Goal: Task Accomplishment & Management: Manage account settings

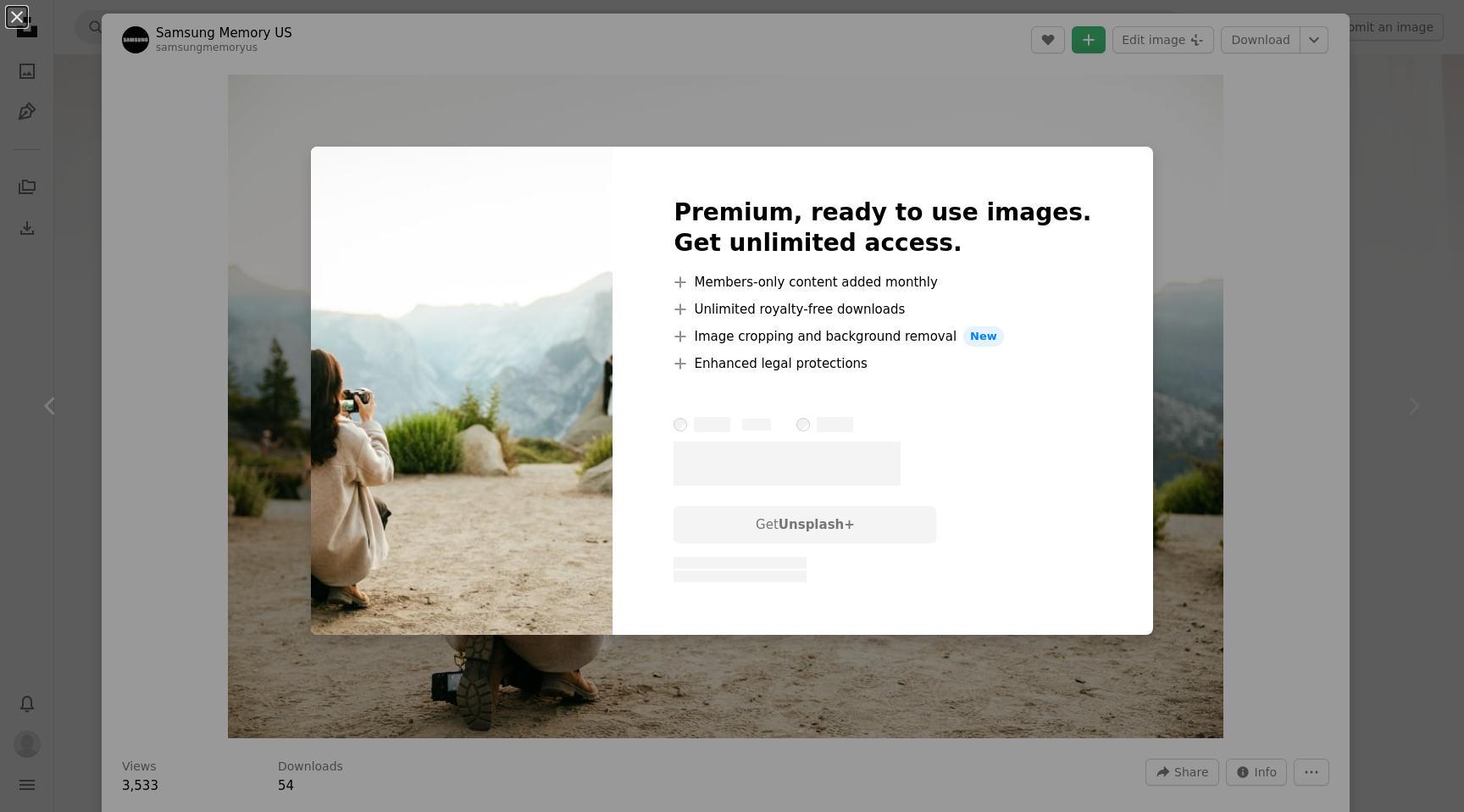
scroll to position [880, 0]
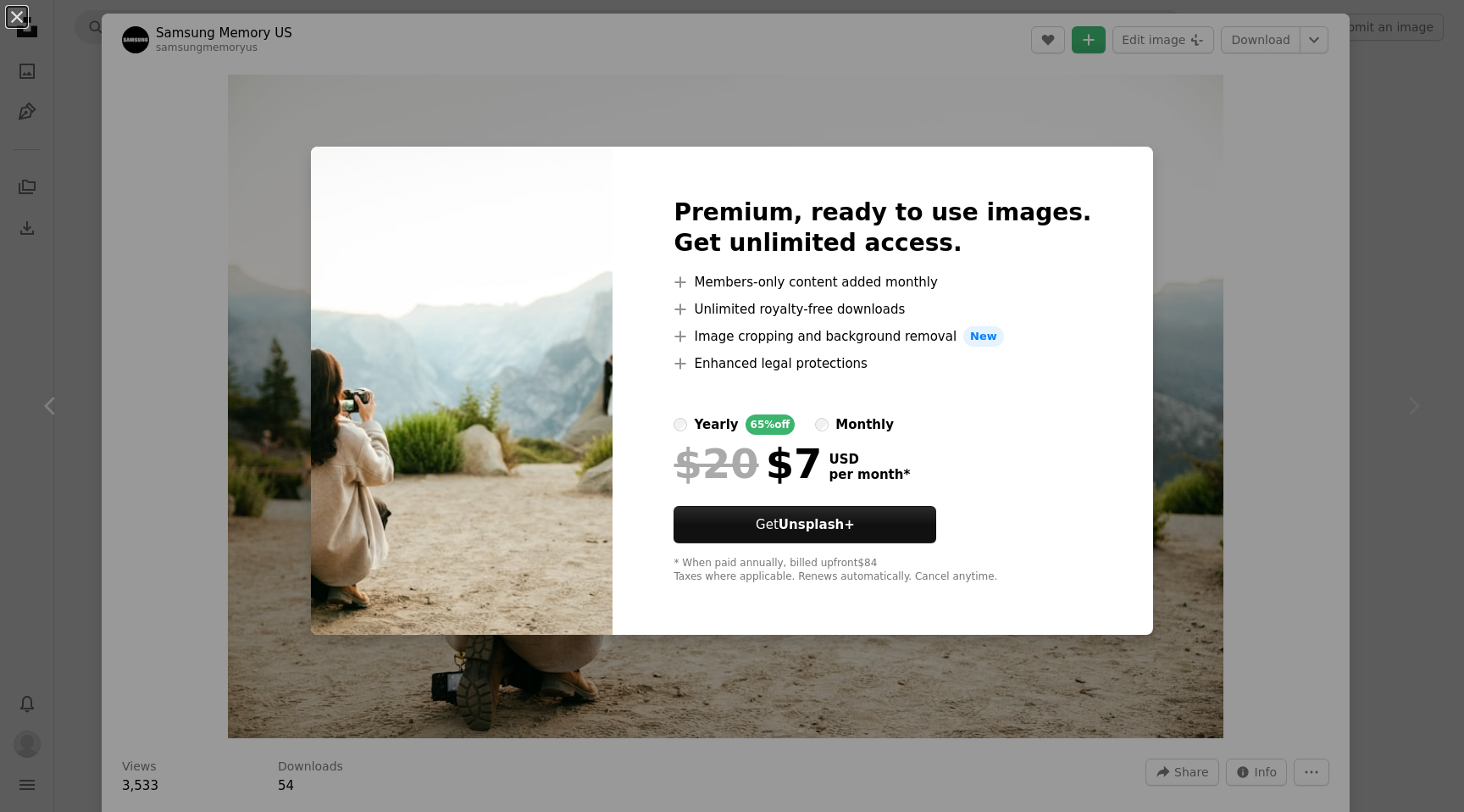
click at [1366, 242] on div "An X shape Premium, ready to use images. Get unlimited access. A plus sign Memb…" at bounding box center [732, 406] width 1464 height 812
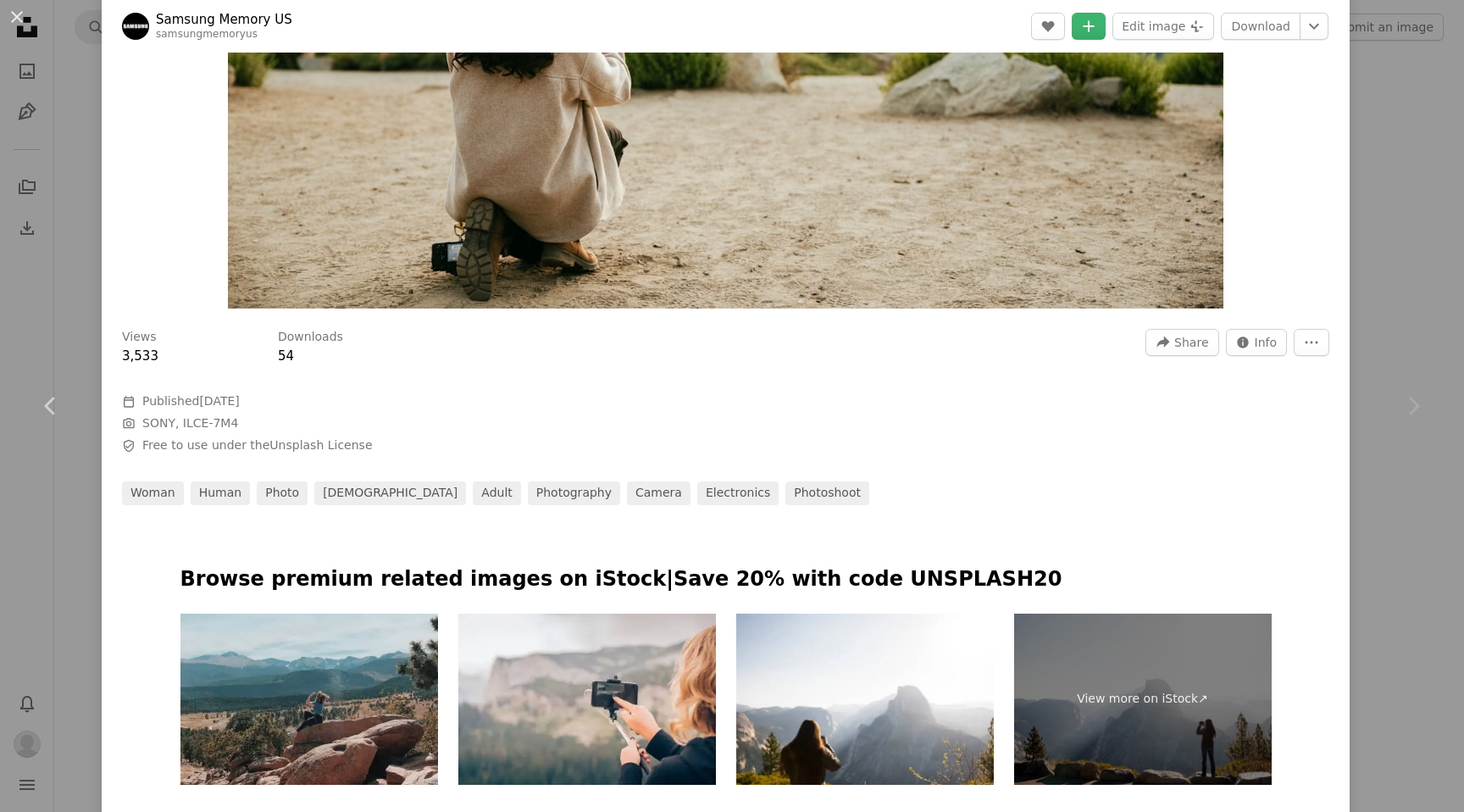
scroll to position [428, 0]
click at [1319, 349] on icon "More Actions" at bounding box center [1311, 343] width 15 height 15
click at [970, 482] on dialog "An X shape Chevron left Chevron right Samsung Memory US samsungmemoryus A heart…" at bounding box center [732, 406] width 1464 height 812
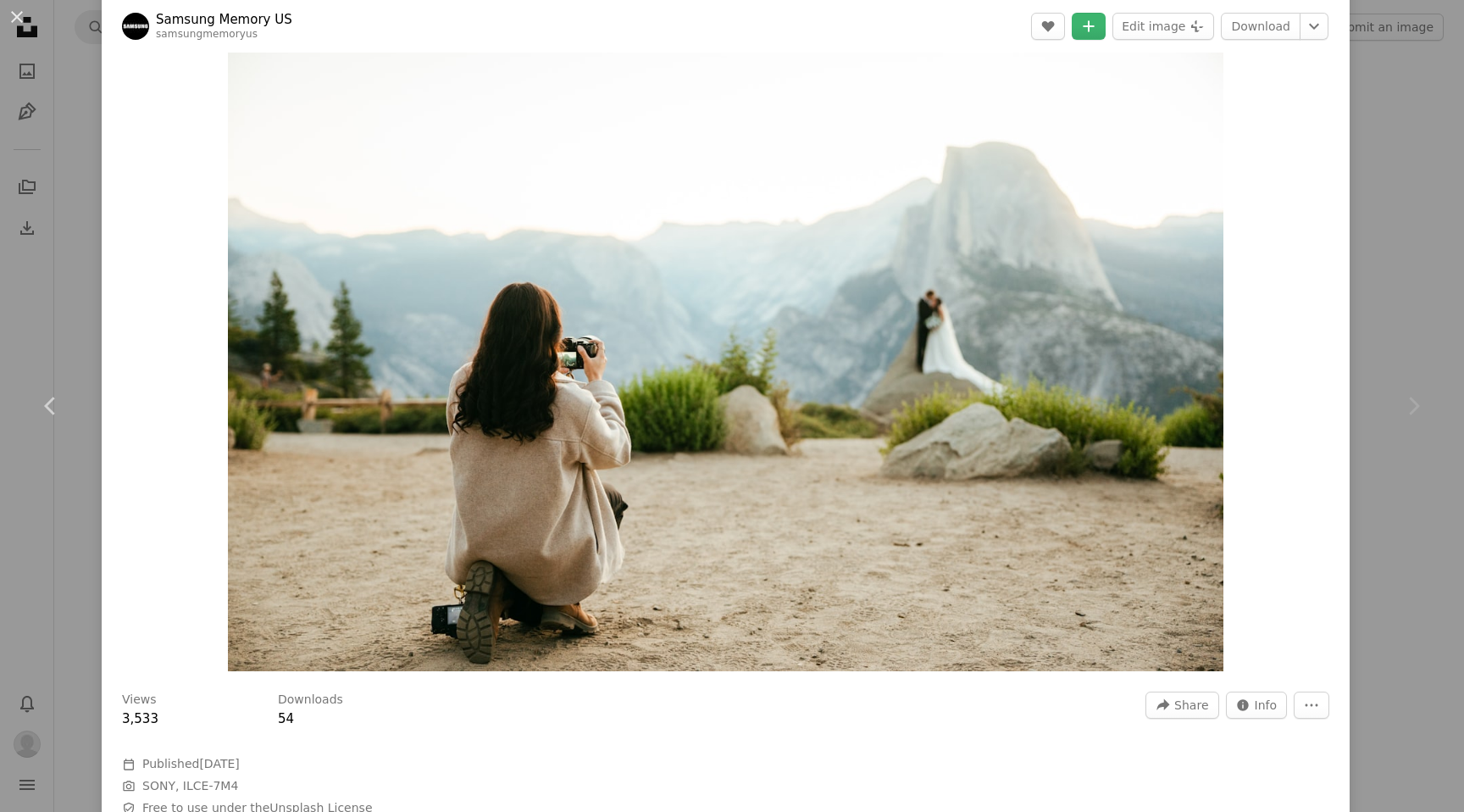
scroll to position [0, 0]
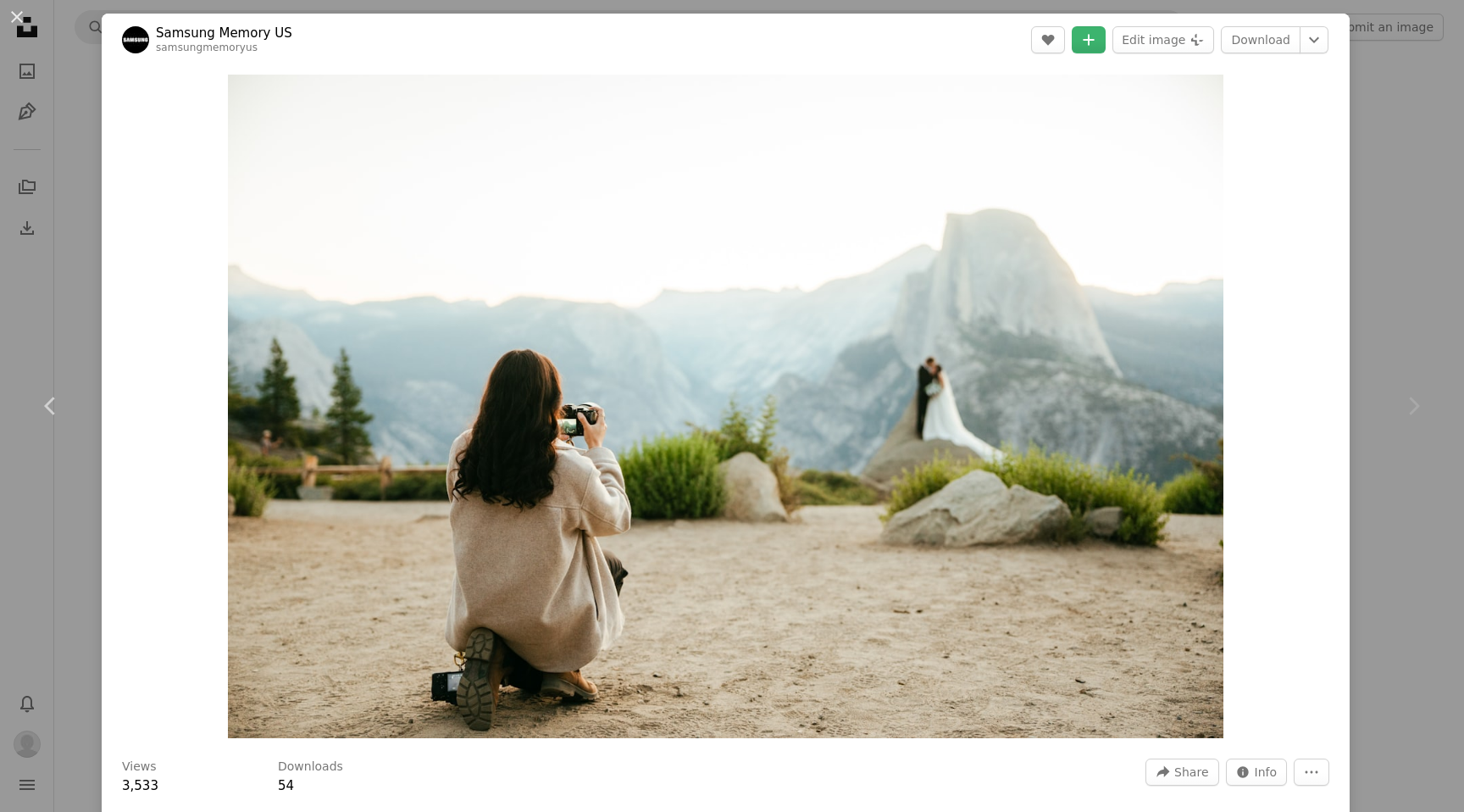
click at [1392, 183] on div "An X shape Chevron left Chevron right Samsung Memory US samsungmemoryus A heart…" at bounding box center [732, 406] width 1464 height 812
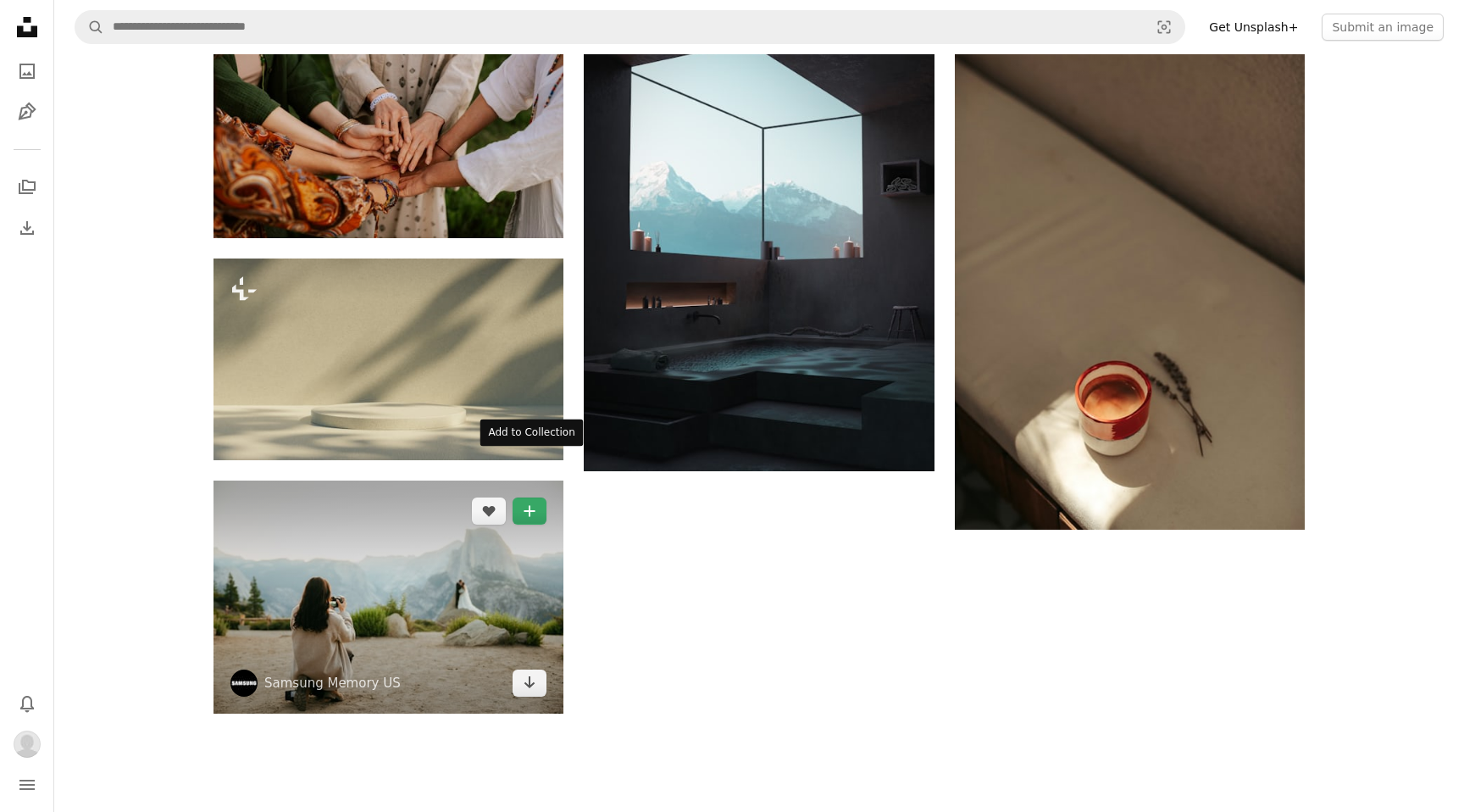
click at [533, 504] on icon "A plus sign" at bounding box center [530, 511] width 13 height 13
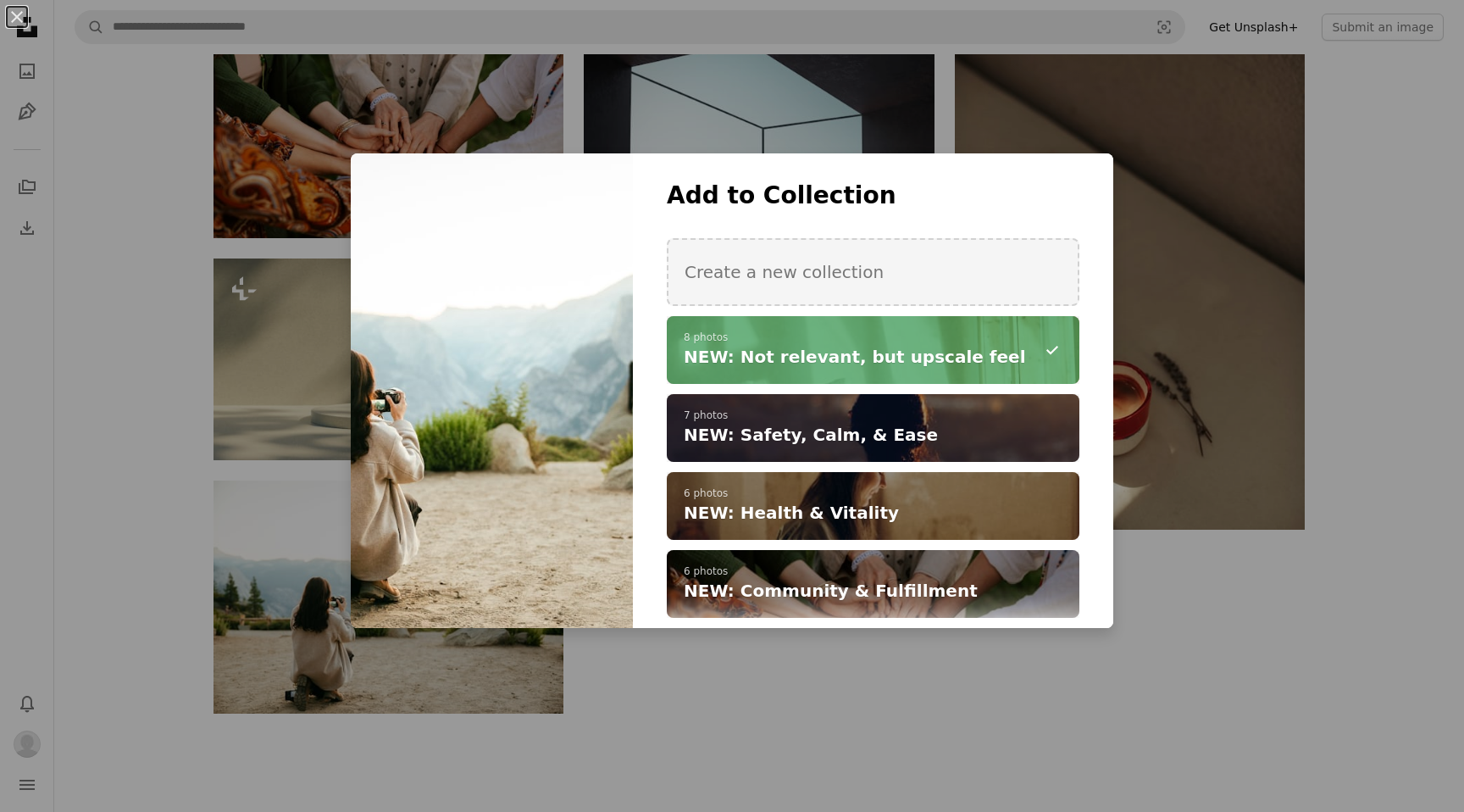
click at [1044, 346] on icon "A minus sign" at bounding box center [1052, 350] width 20 height 20
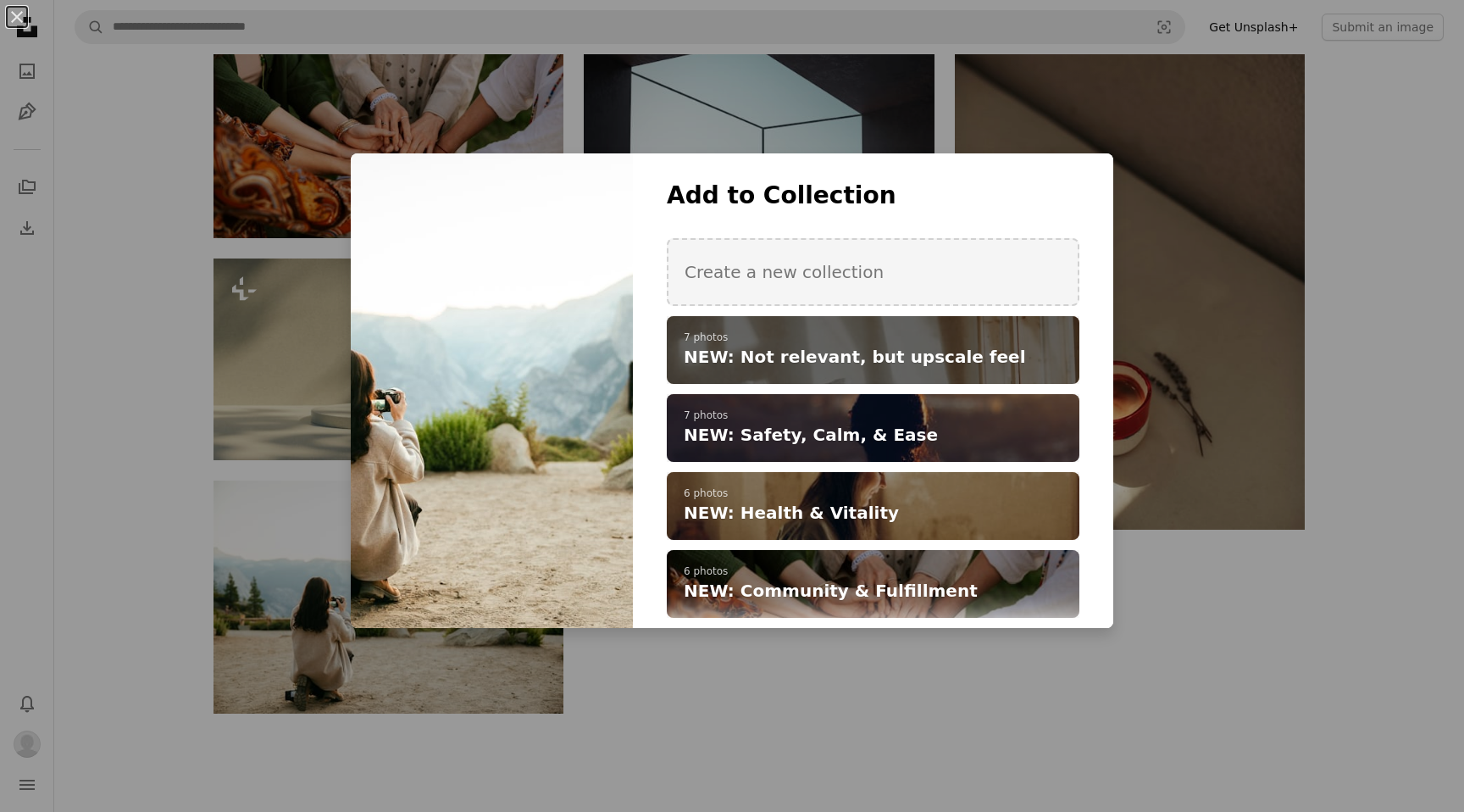
click at [1245, 624] on div "An X shape Add to Collection Create a new collection A checkmark A plus sign 7 …" at bounding box center [732, 406] width 1464 height 812
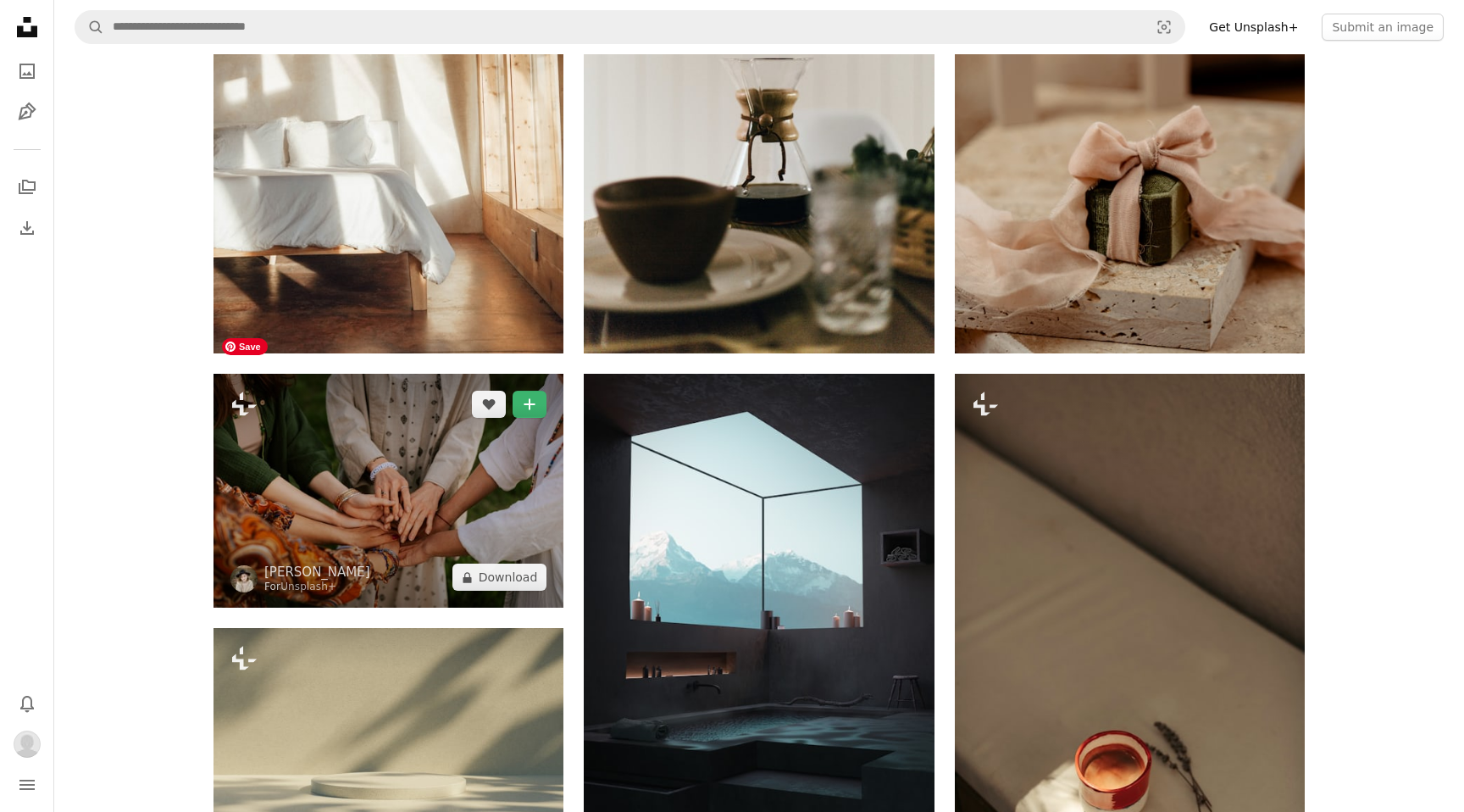
scroll to position [477, 0]
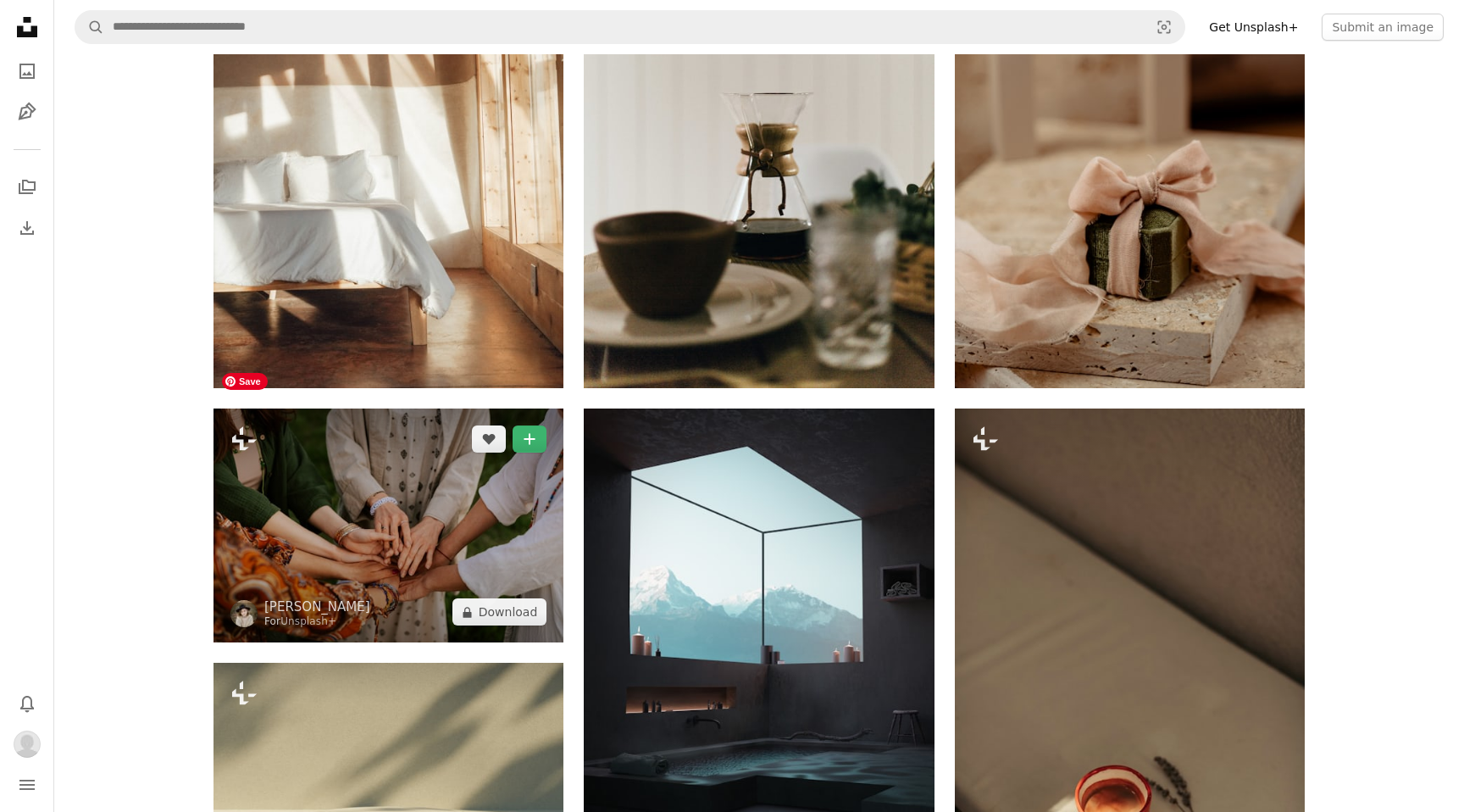
click at [395, 431] on img at bounding box center [388, 525] width 350 height 234
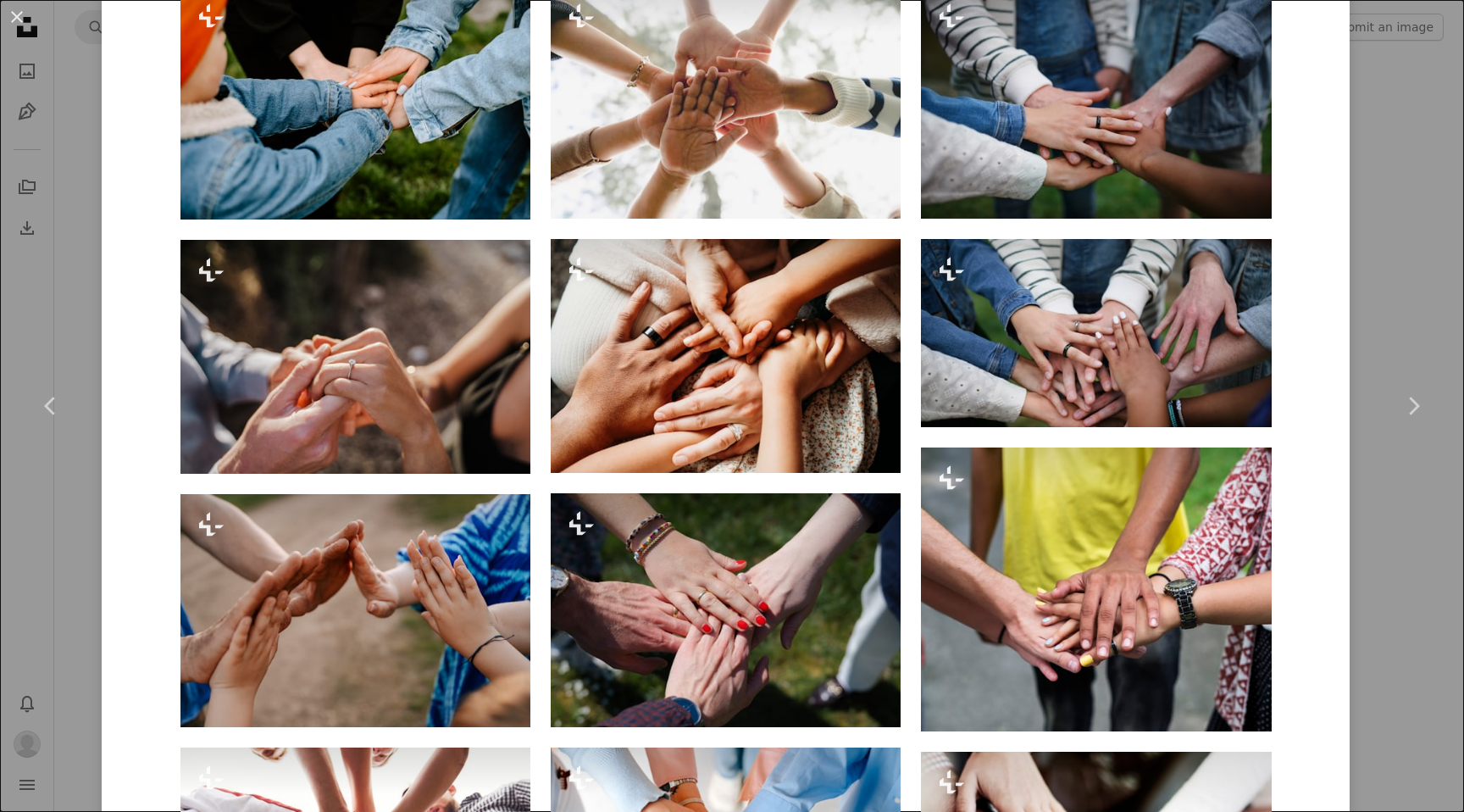
scroll to position [1393, 0]
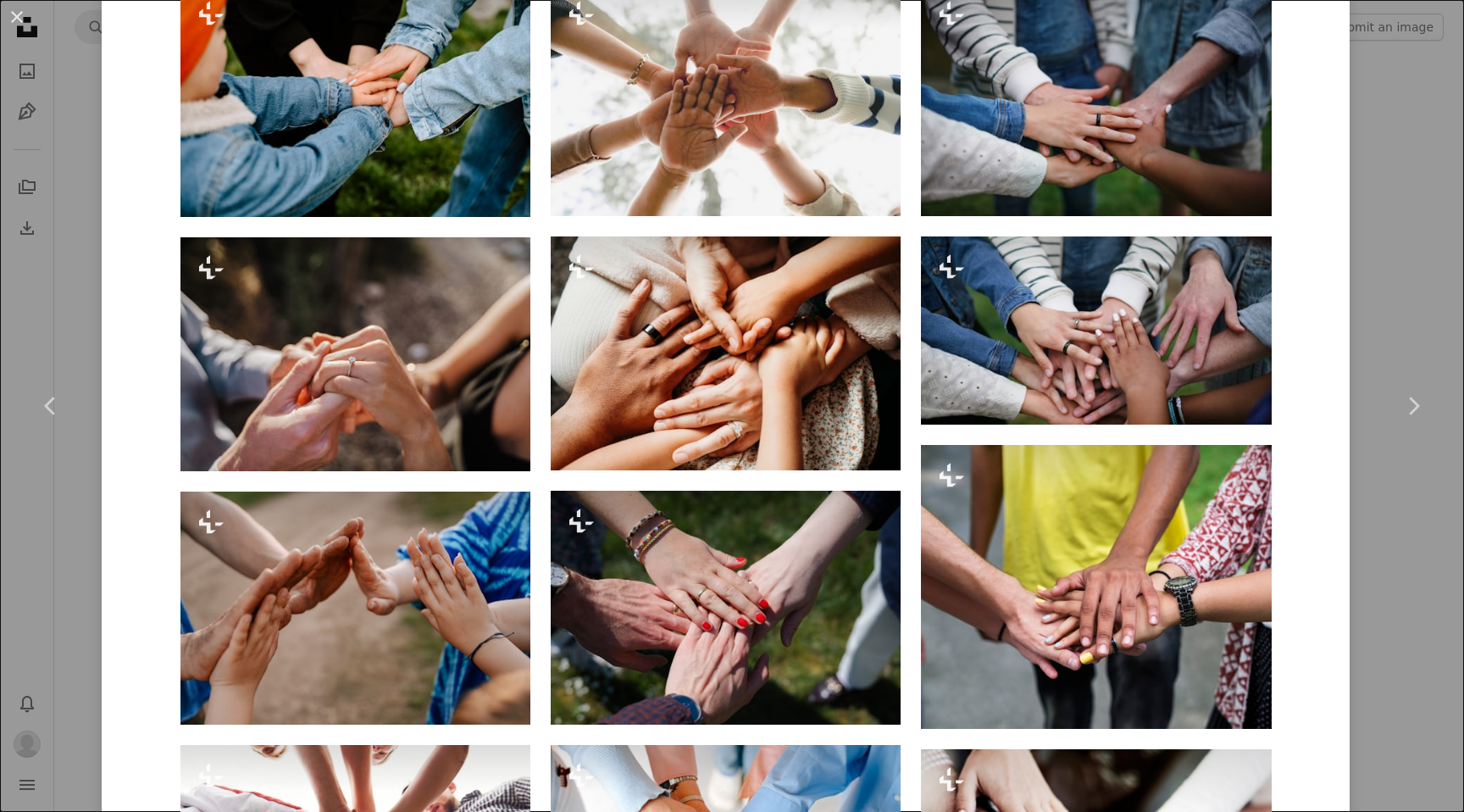
click at [1440, 156] on div "An X shape Chevron left Chevron right [PERSON_NAME] For Unsplash+ A heart A plu…" at bounding box center [732, 406] width 1464 height 812
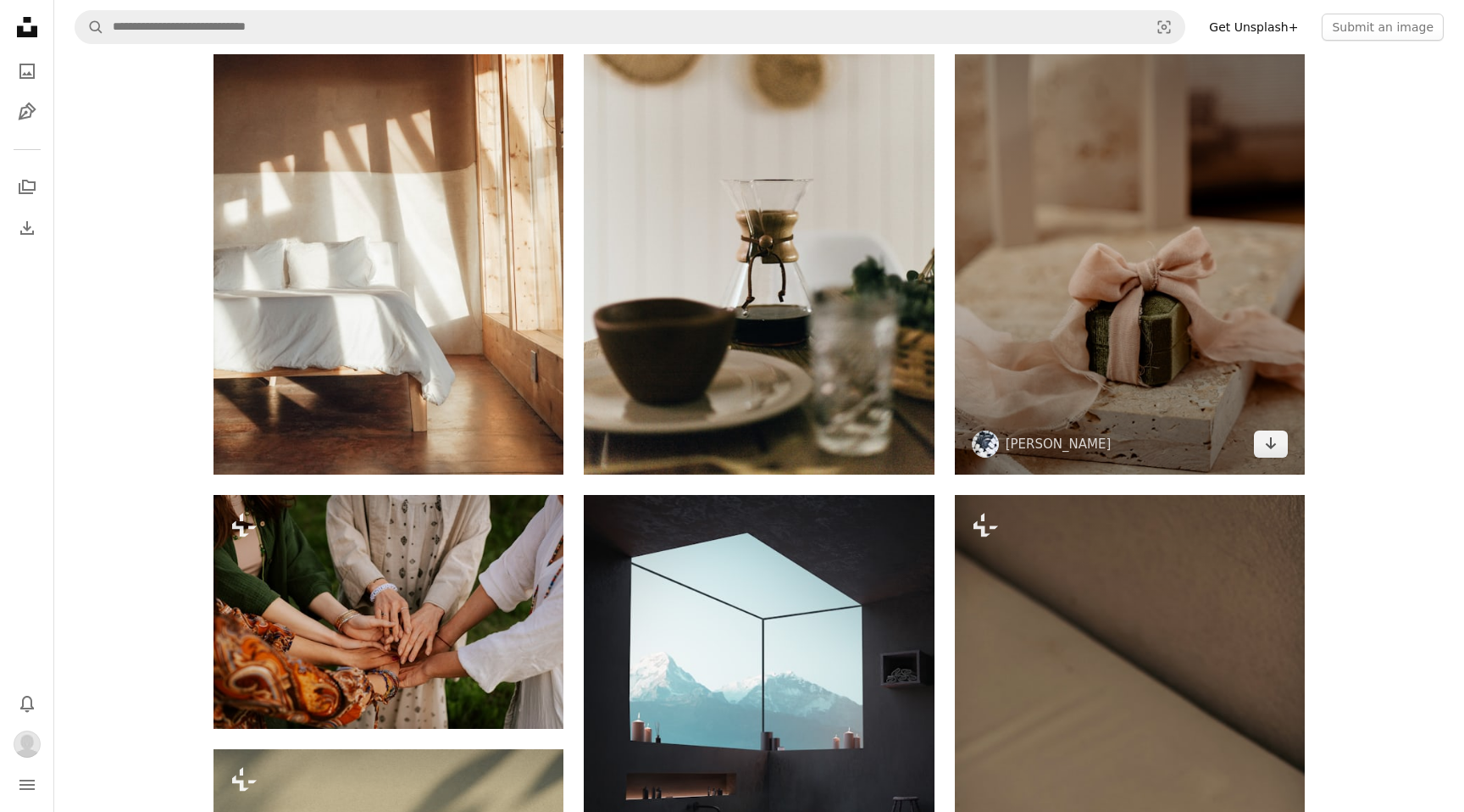
scroll to position [388, 0]
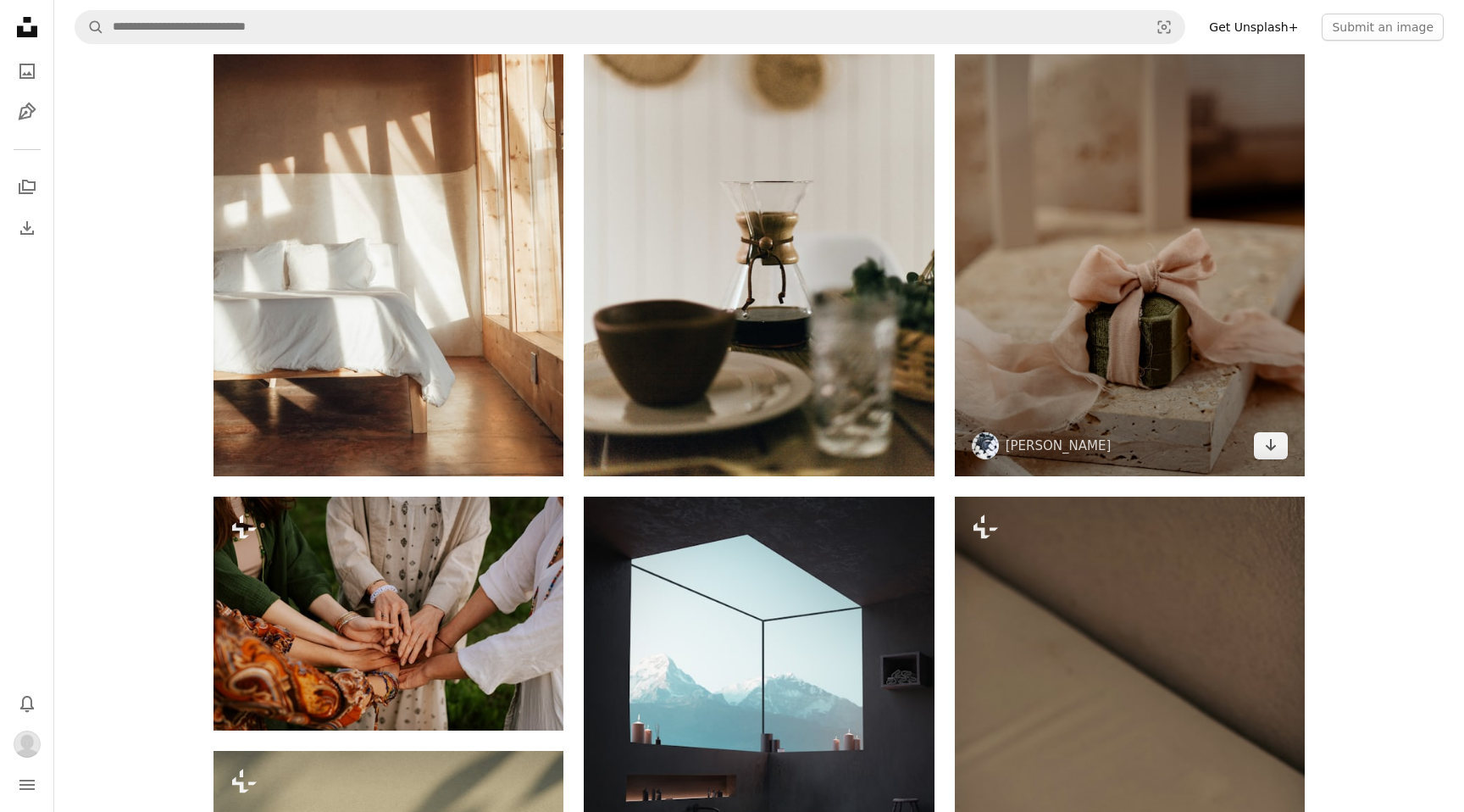
click at [1090, 231] on img at bounding box center [1130, 213] width 350 height 525
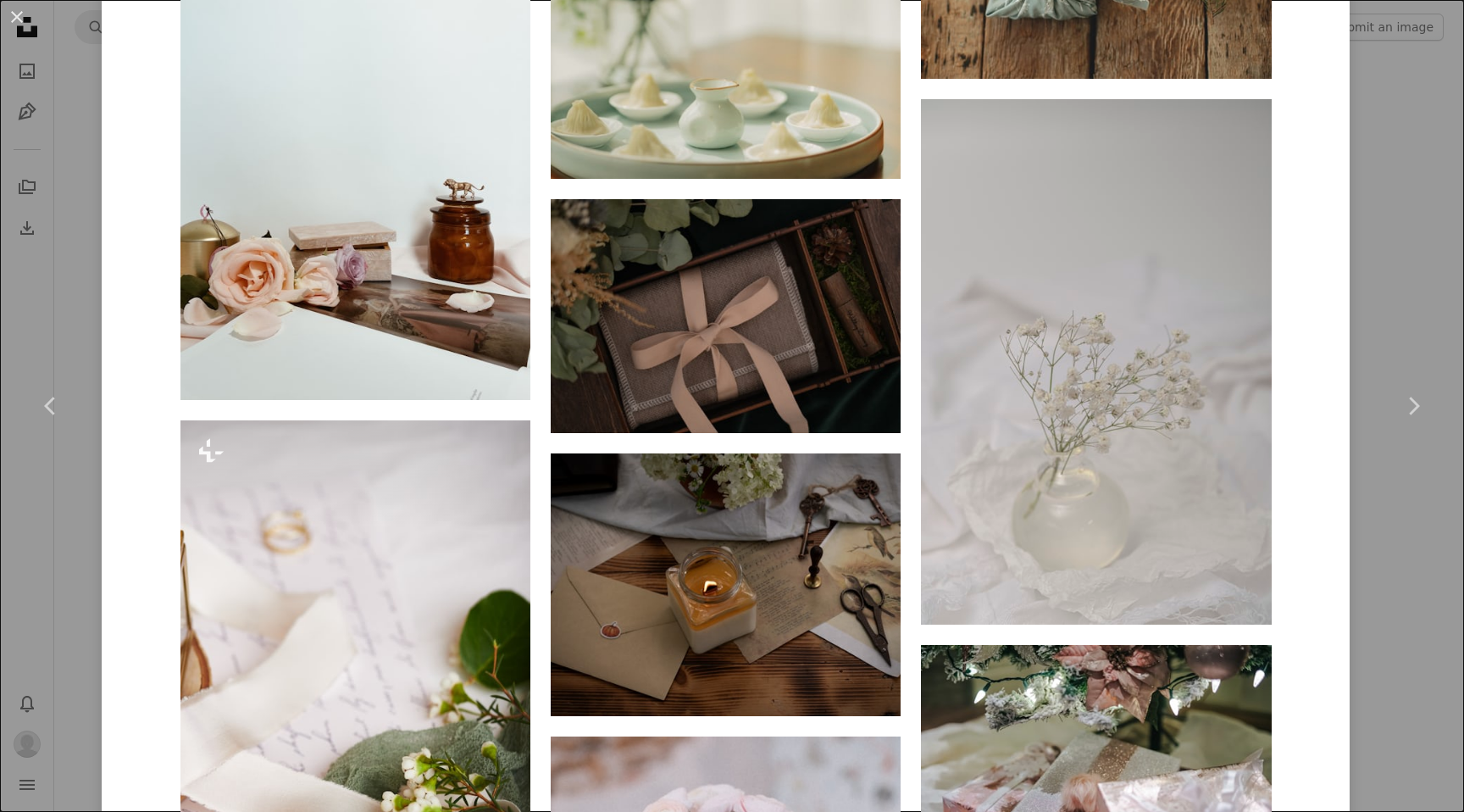
scroll to position [2501, 0]
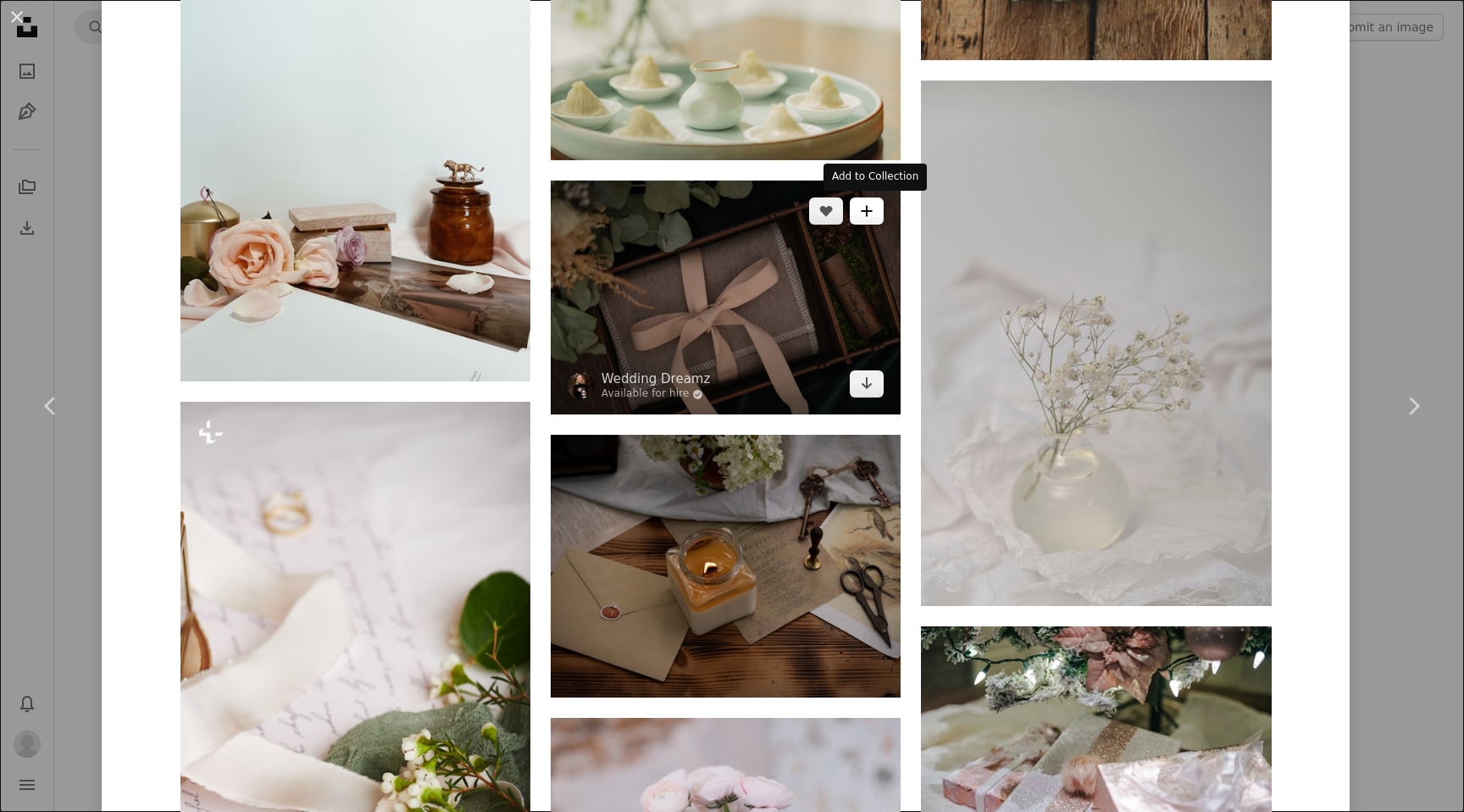
click at [874, 215] on icon "A plus sign" at bounding box center [867, 211] width 13 height 13
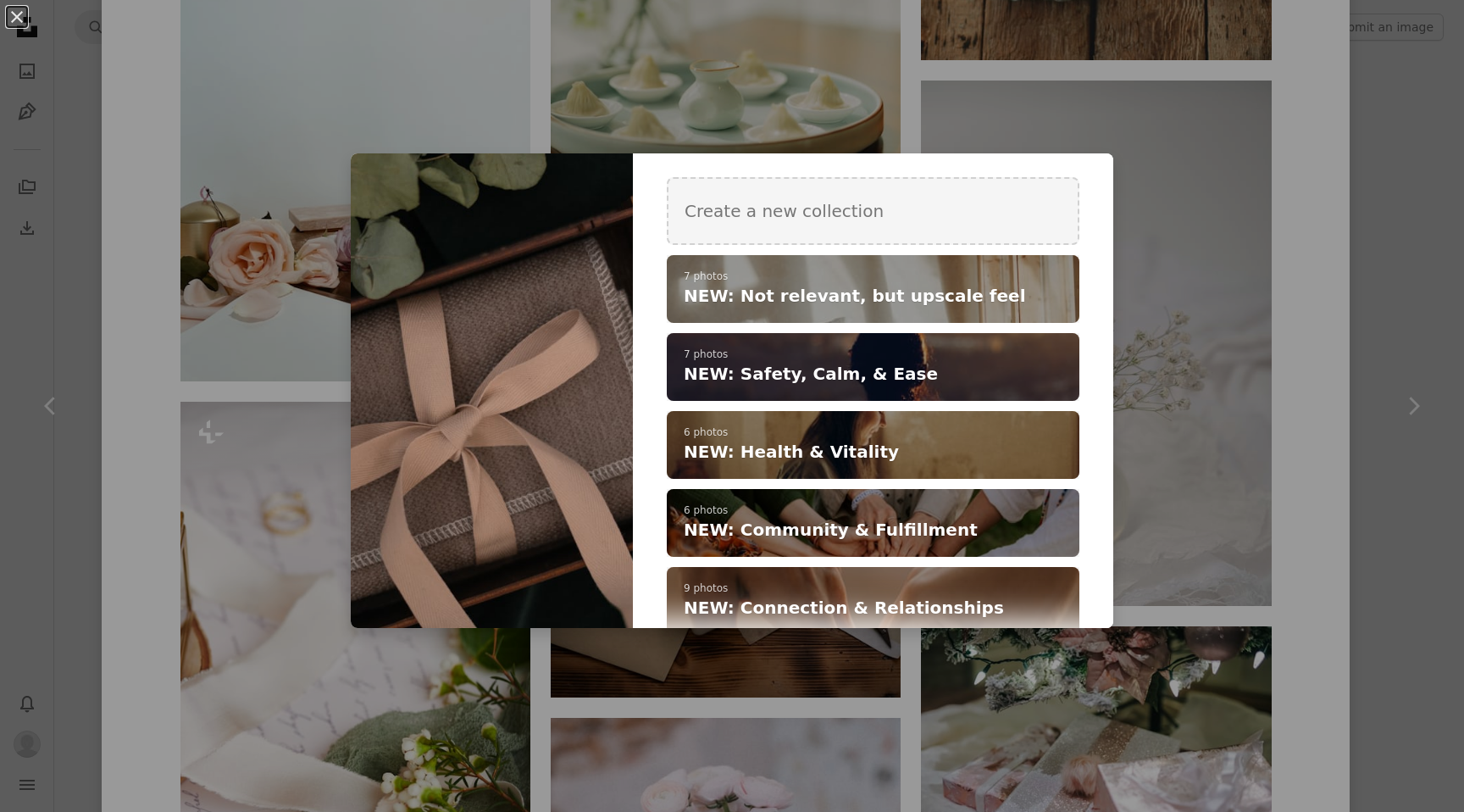
scroll to position [58, 0]
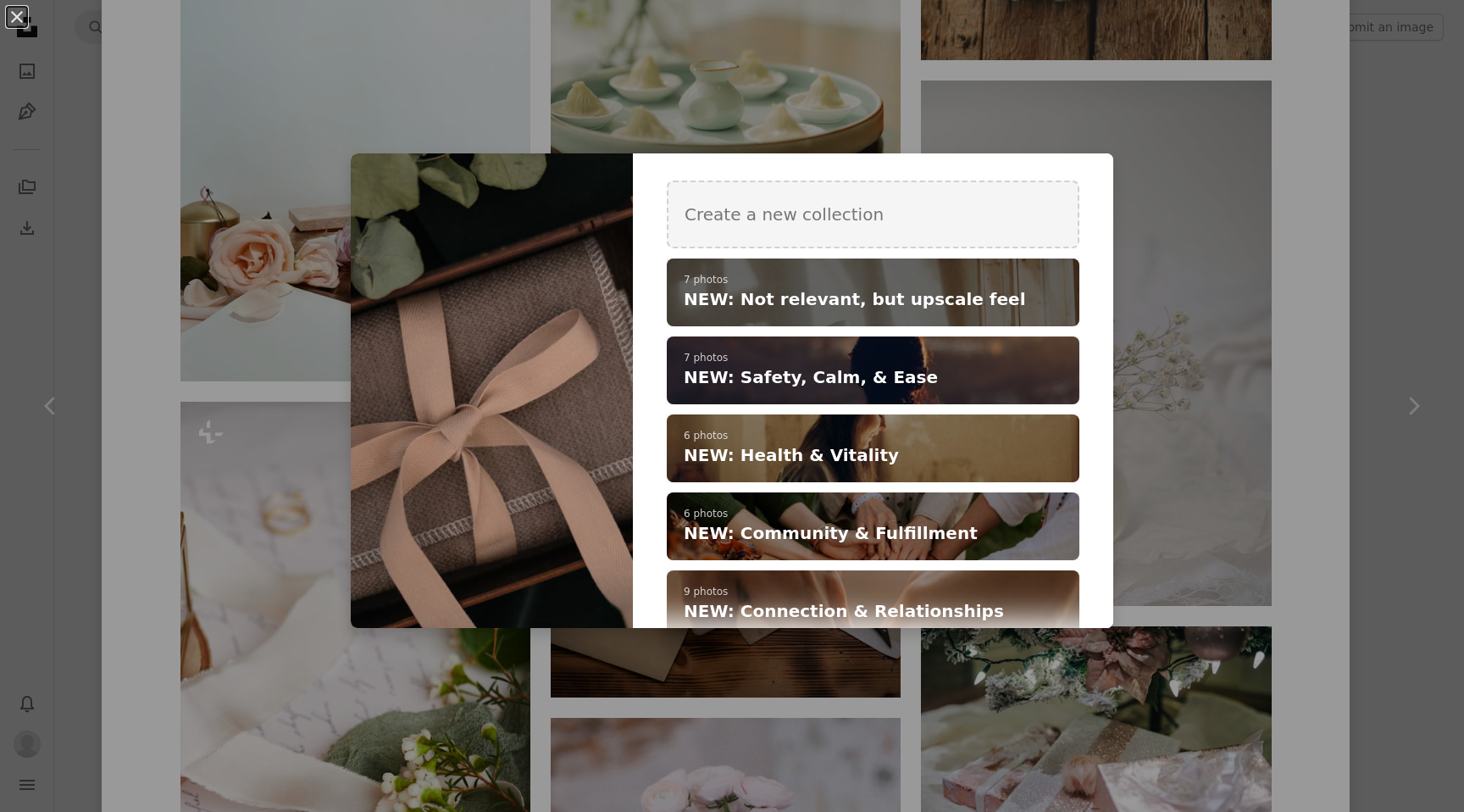
click at [986, 308] on h4 "NEW: Not relevant, but upscale feel" at bounding box center [864, 298] width 360 height 24
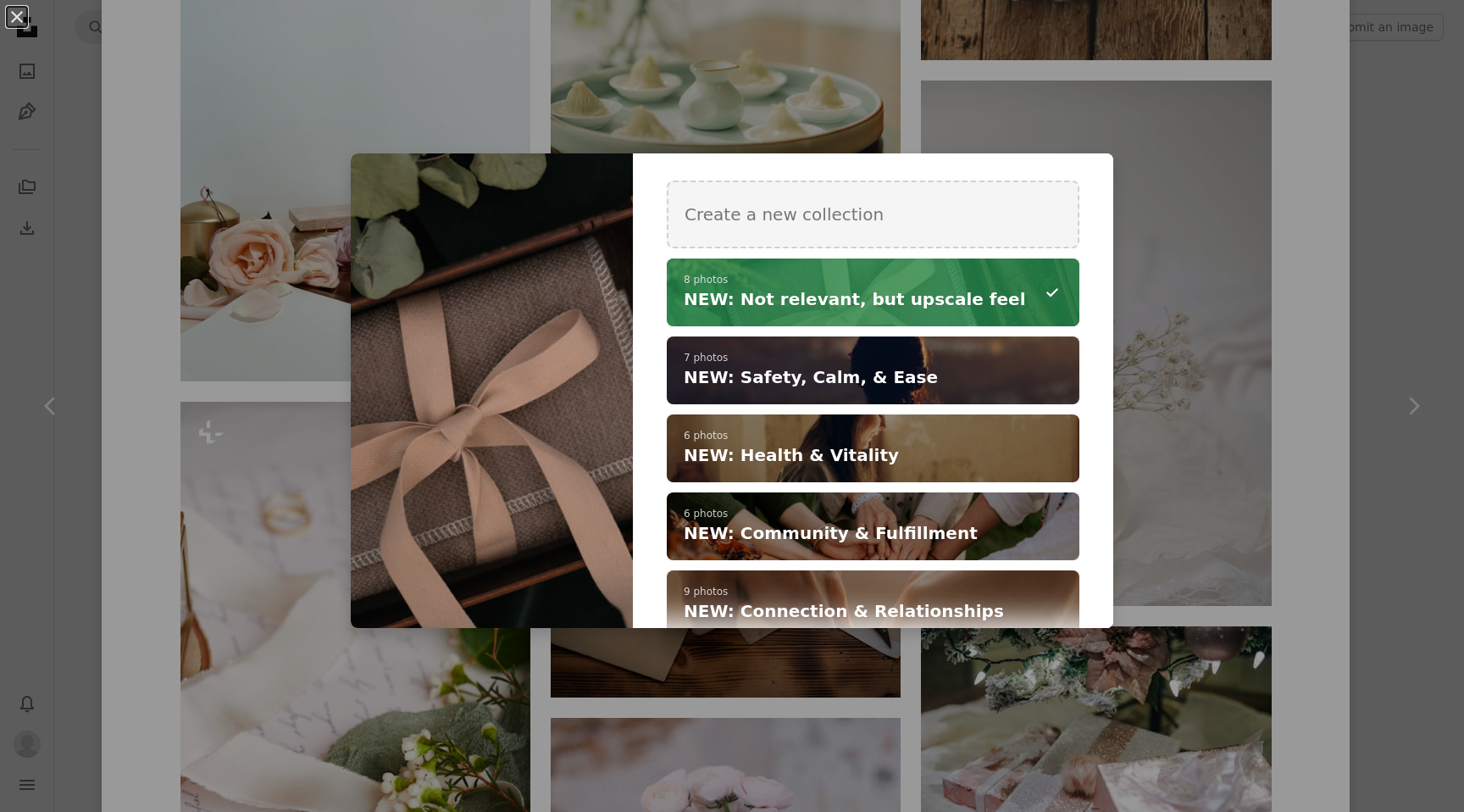
click at [1303, 204] on div "An X shape Add to Collection Create a new collection A checkmark A minus sign 8…" at bounding box center [732, 406] width 1464 height 812
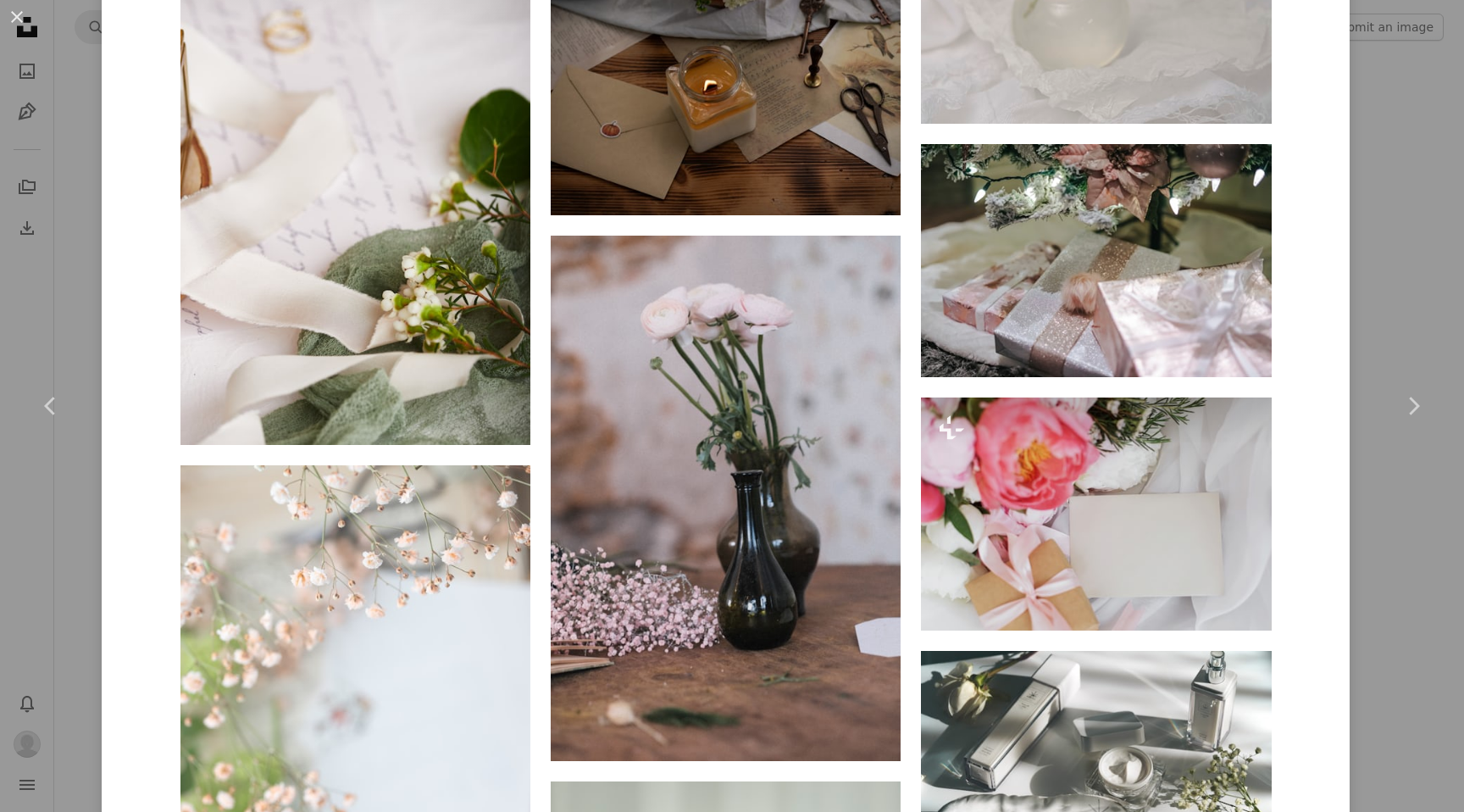
scroll to position [2994, 0]
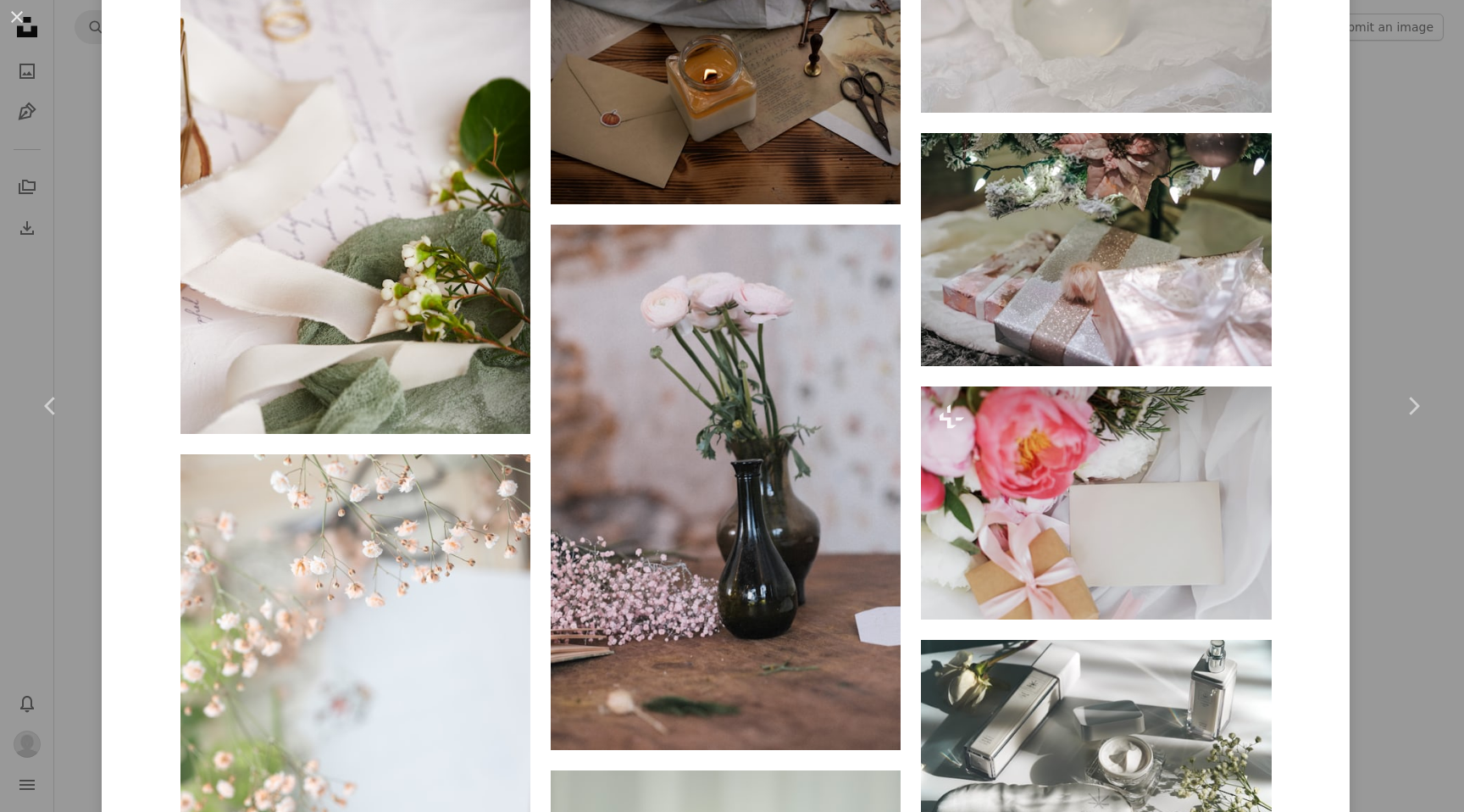
click at [1420, 196] on div "An X shape Chevron left Chevron right [PERSON_NAME] michellem18 A heart A plus …" at bounding box center [732, 406] width 1464 height 812
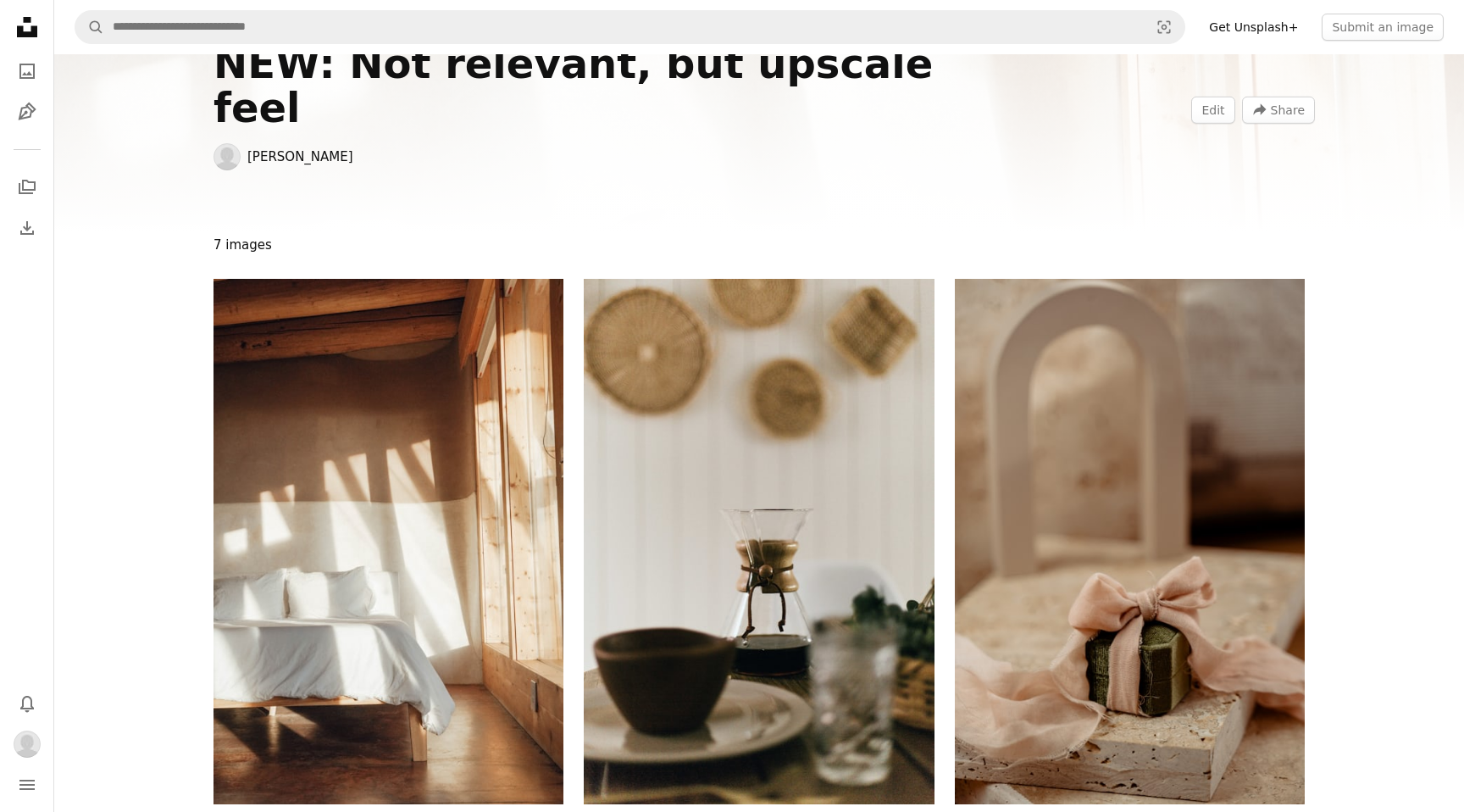
scroll to position [63, 0]
